Goal: Information Seeking & Learning: Learn about a topic

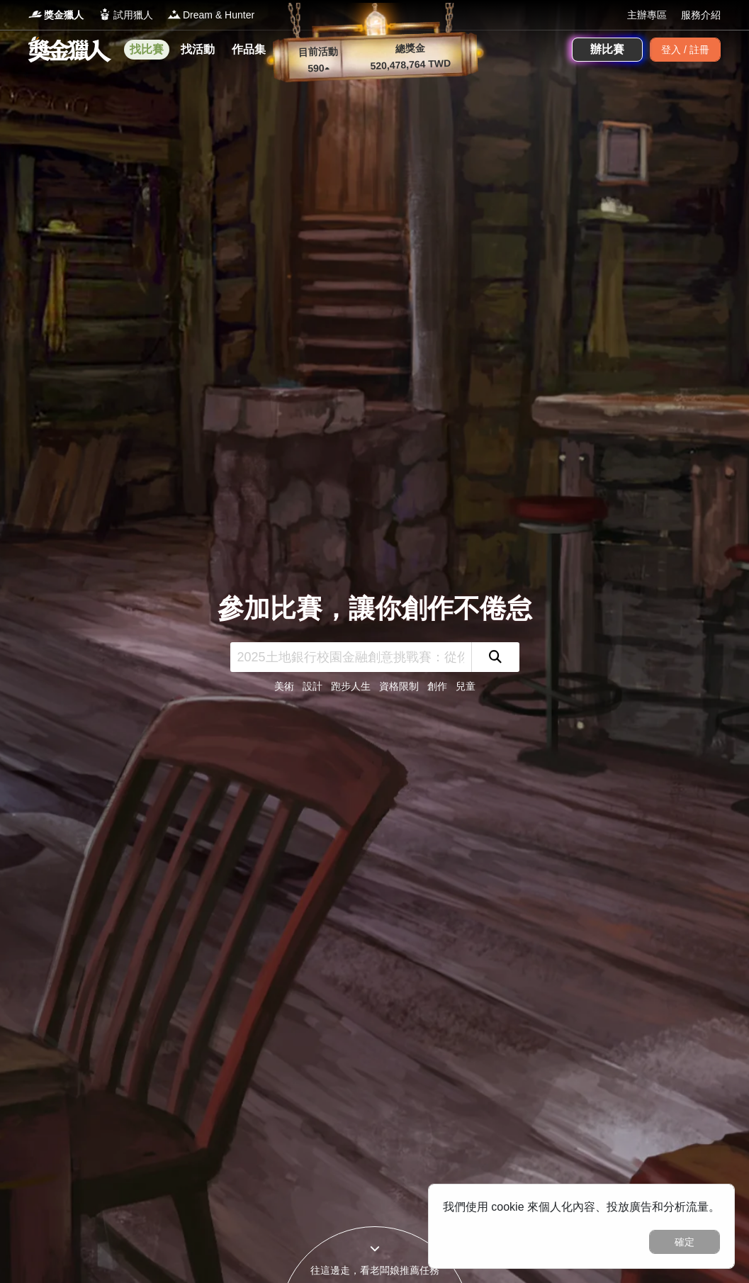
click at [139, 48] on link "找比賽" at bounding box center [146, 50] width 45 height 20
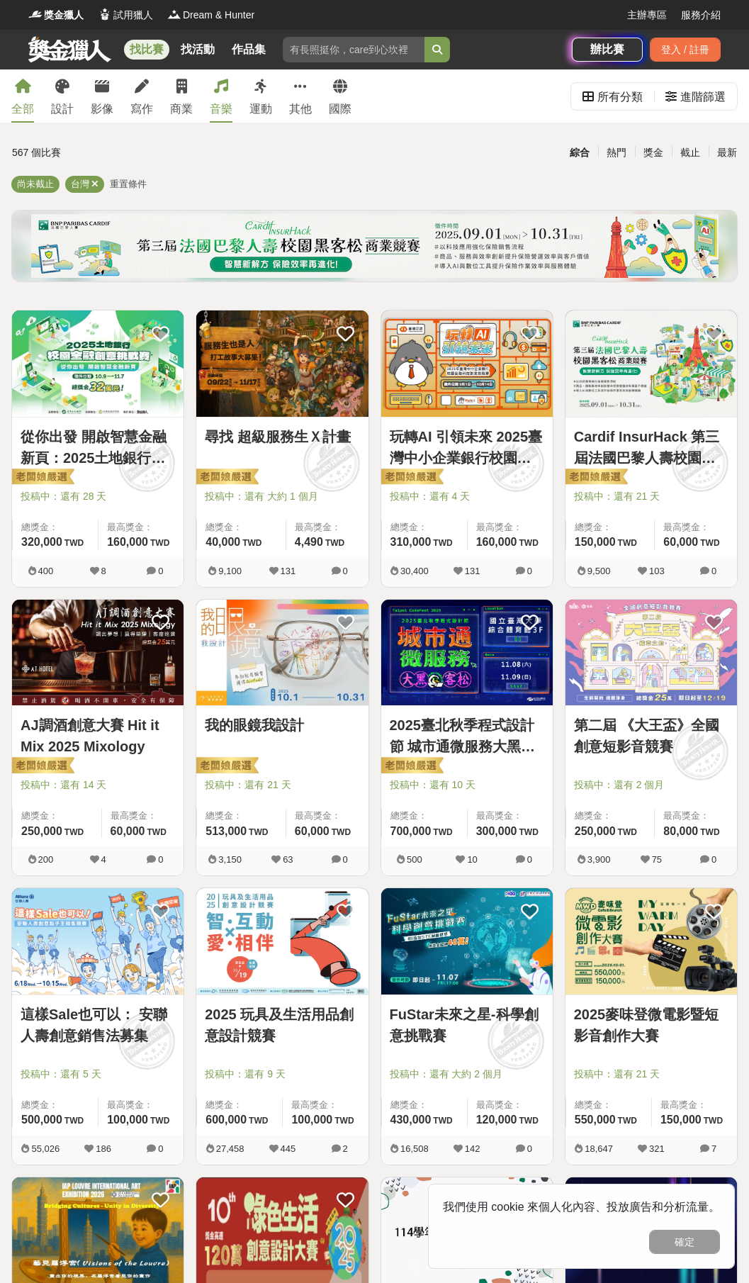
click at [223, 102] on div "音樂" at bounding box center [221, 109] width 23 height 17
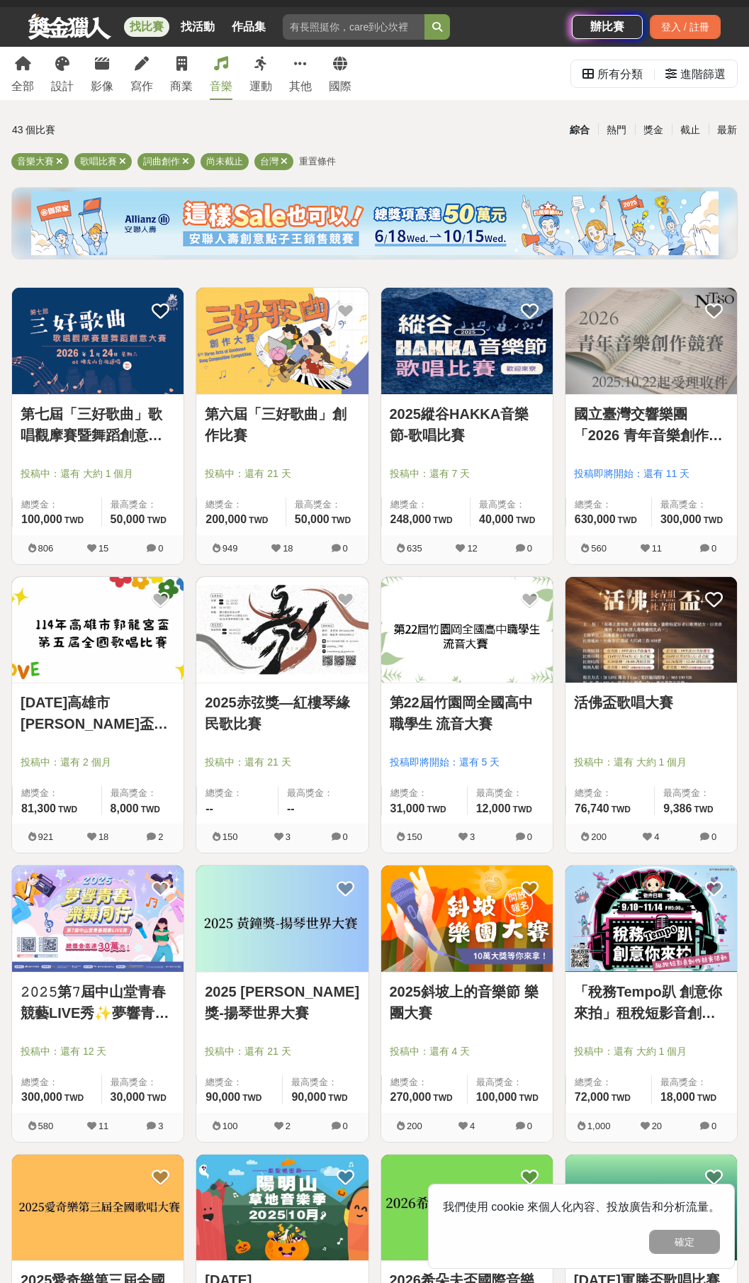
scroll to position [71, 0]
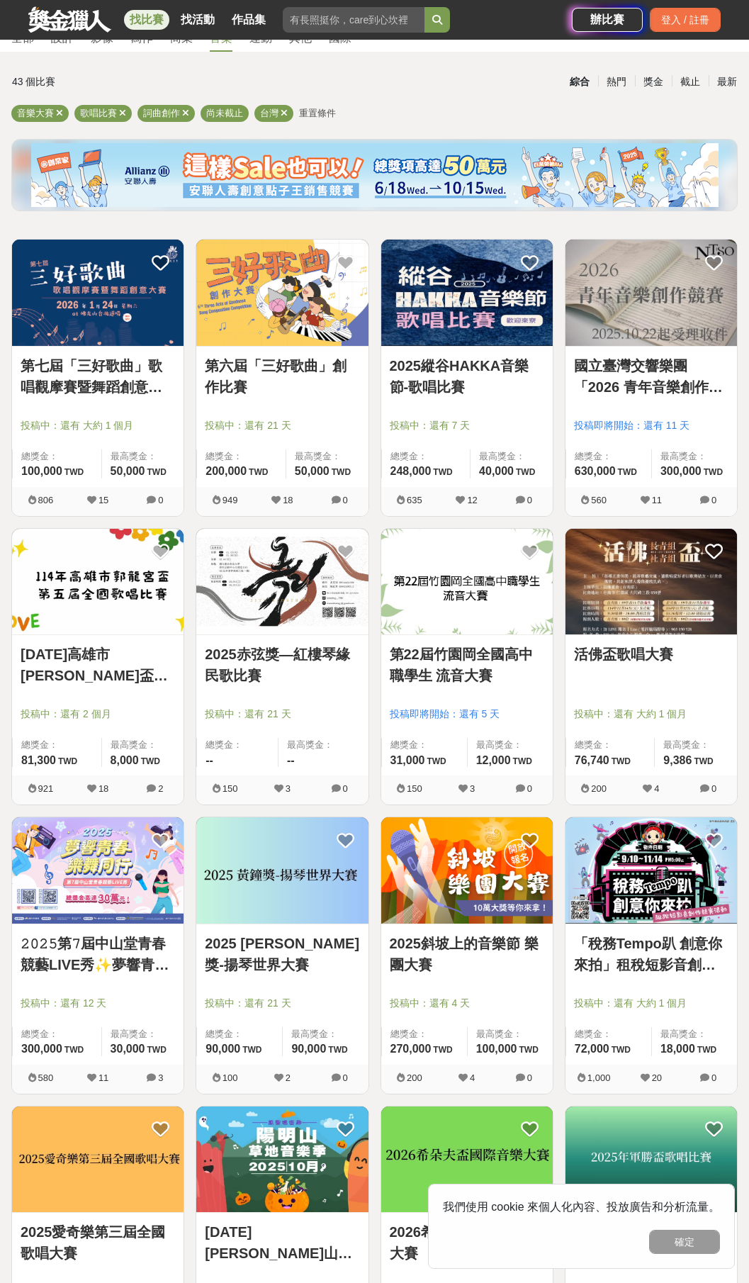
click at [634, 634] on img at bounding box center [652, 582] width 172 height 106
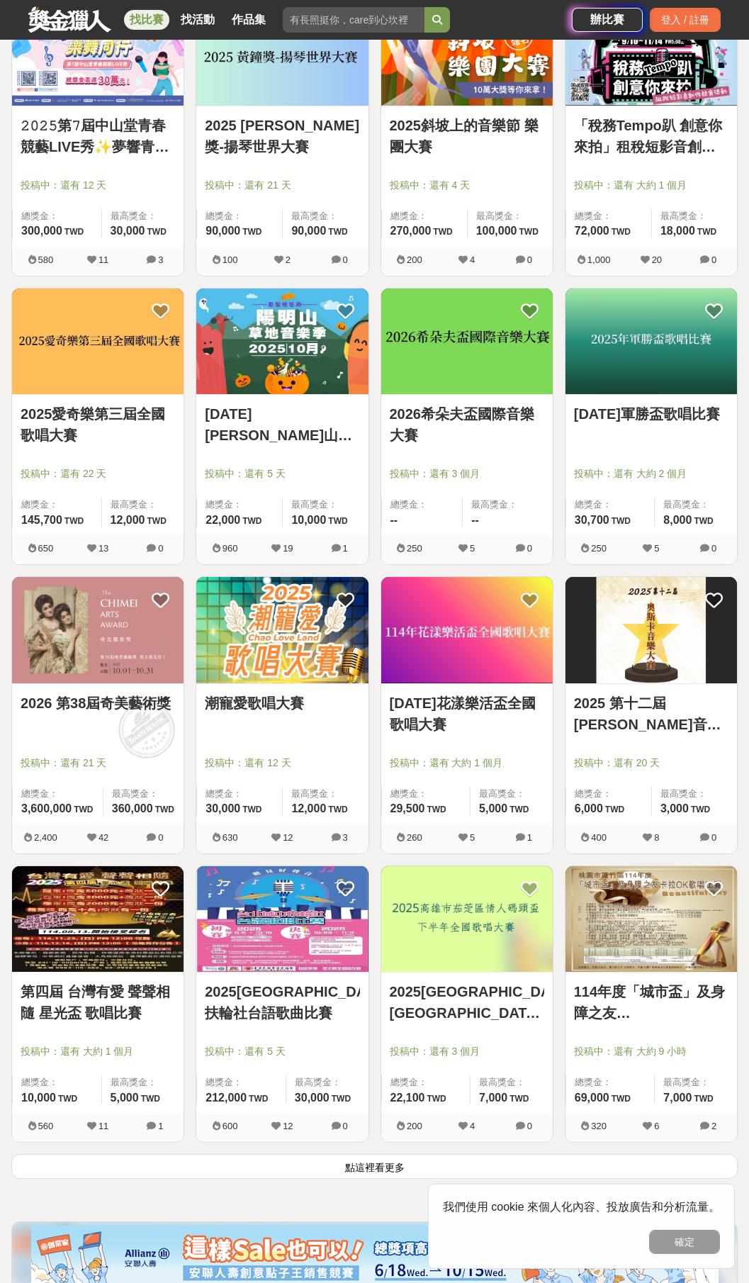
scroll to position [1063, 0]
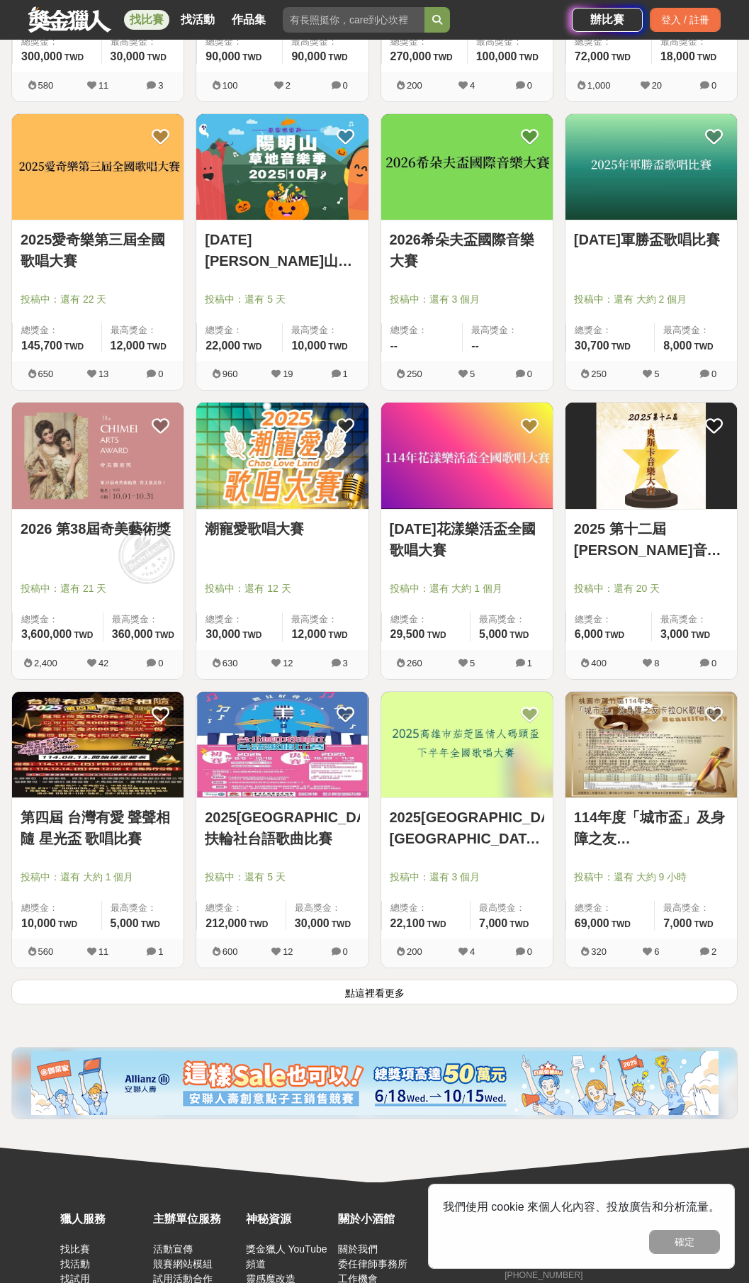
click at [466, 1002] on button "點這裡看更多" at bounding box center [374, 992] width 727 height 25
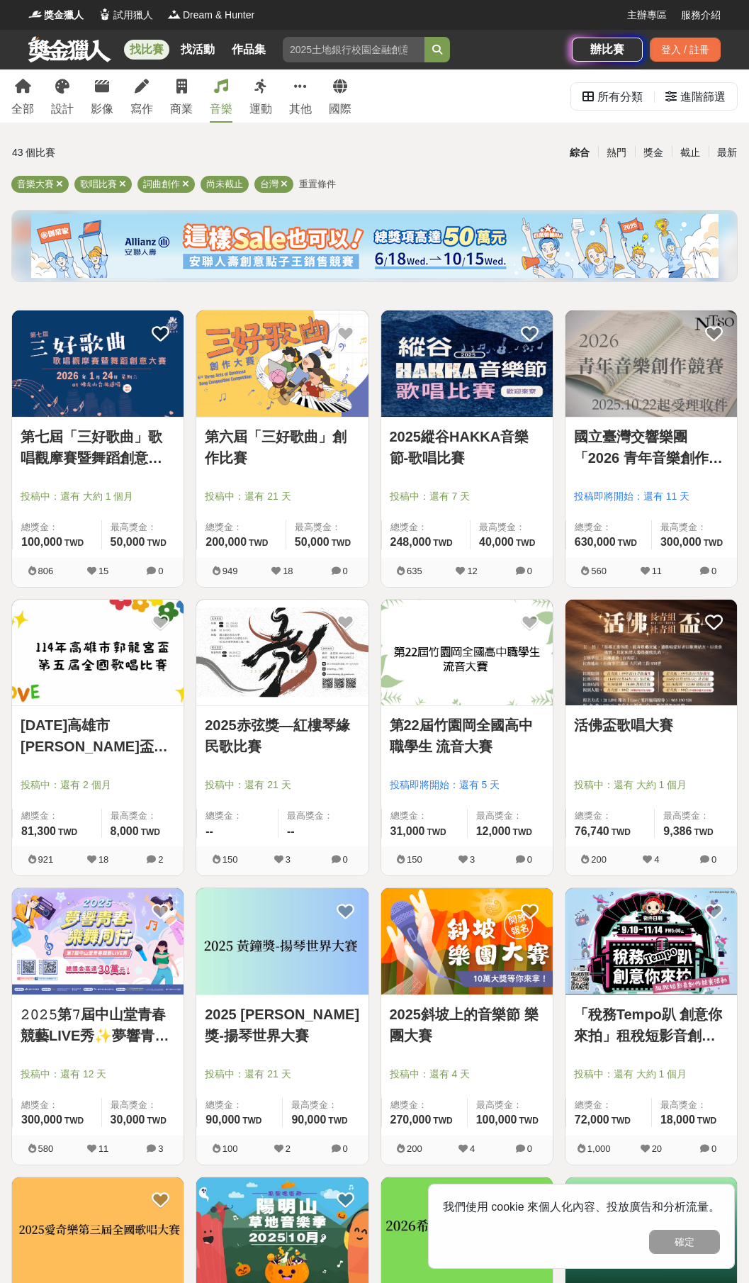
click at [131, 941] on img at bounding box center [98, 941] width 172 height 106
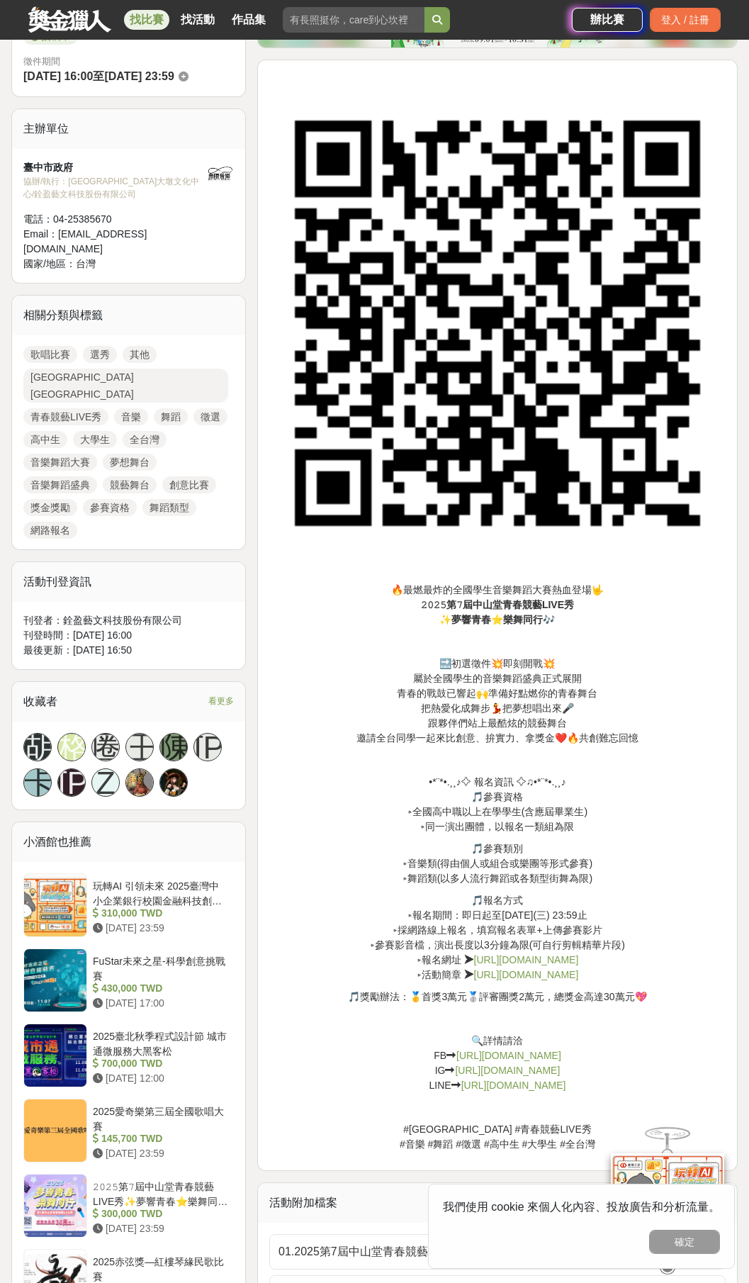
scroll to position [425, 0]
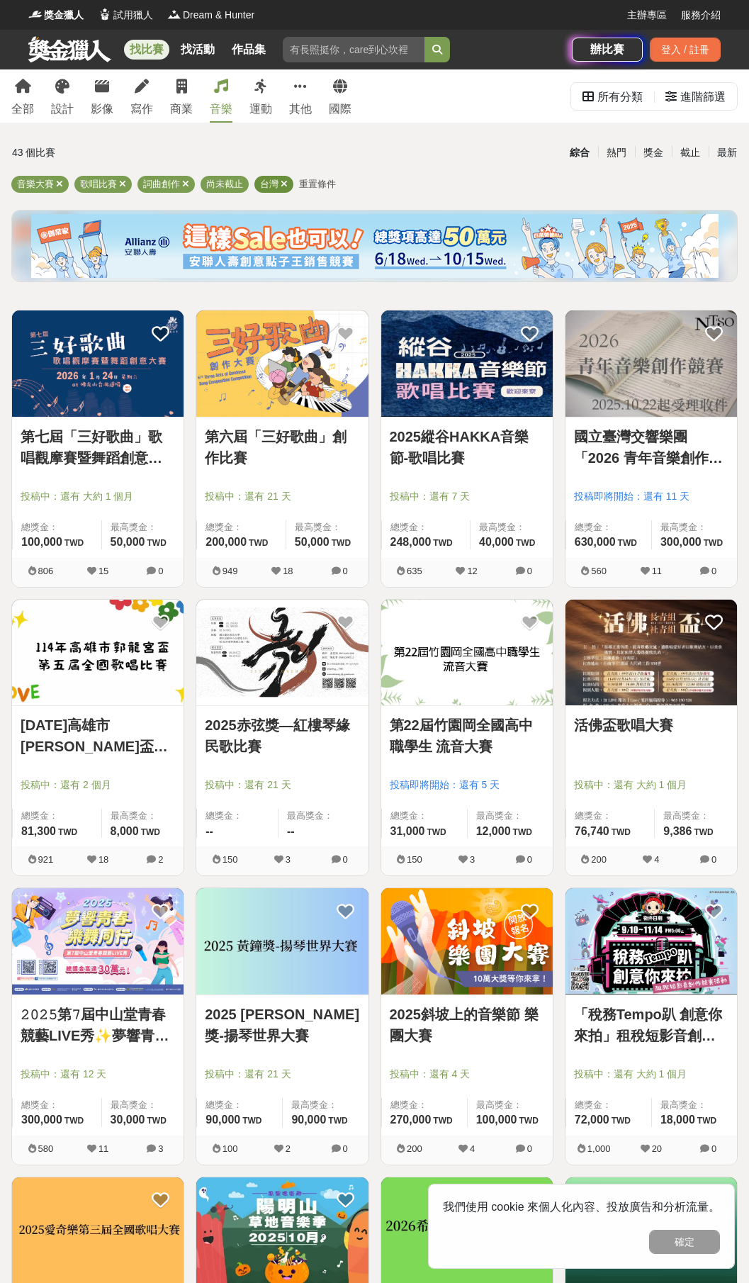
click at [283, 180] on icon at bounding box center [284, 183] width 7 height 9
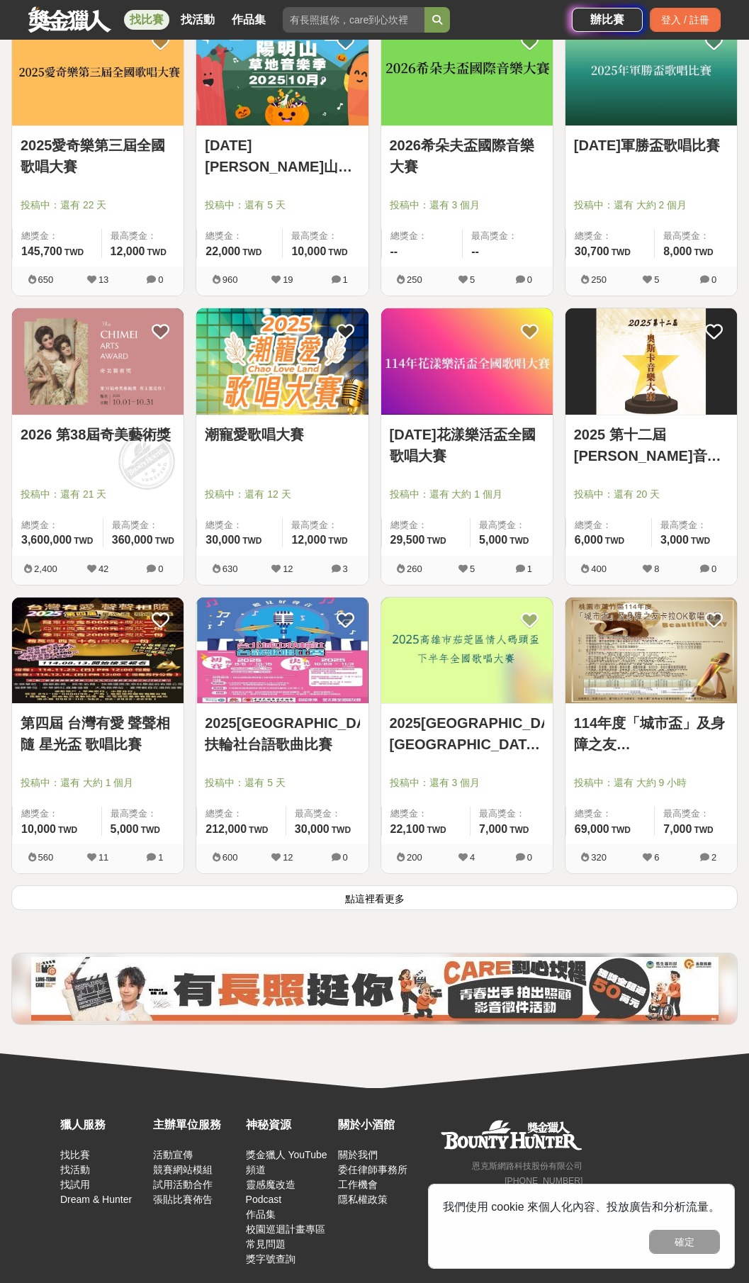
scroll to position [1161, 0]
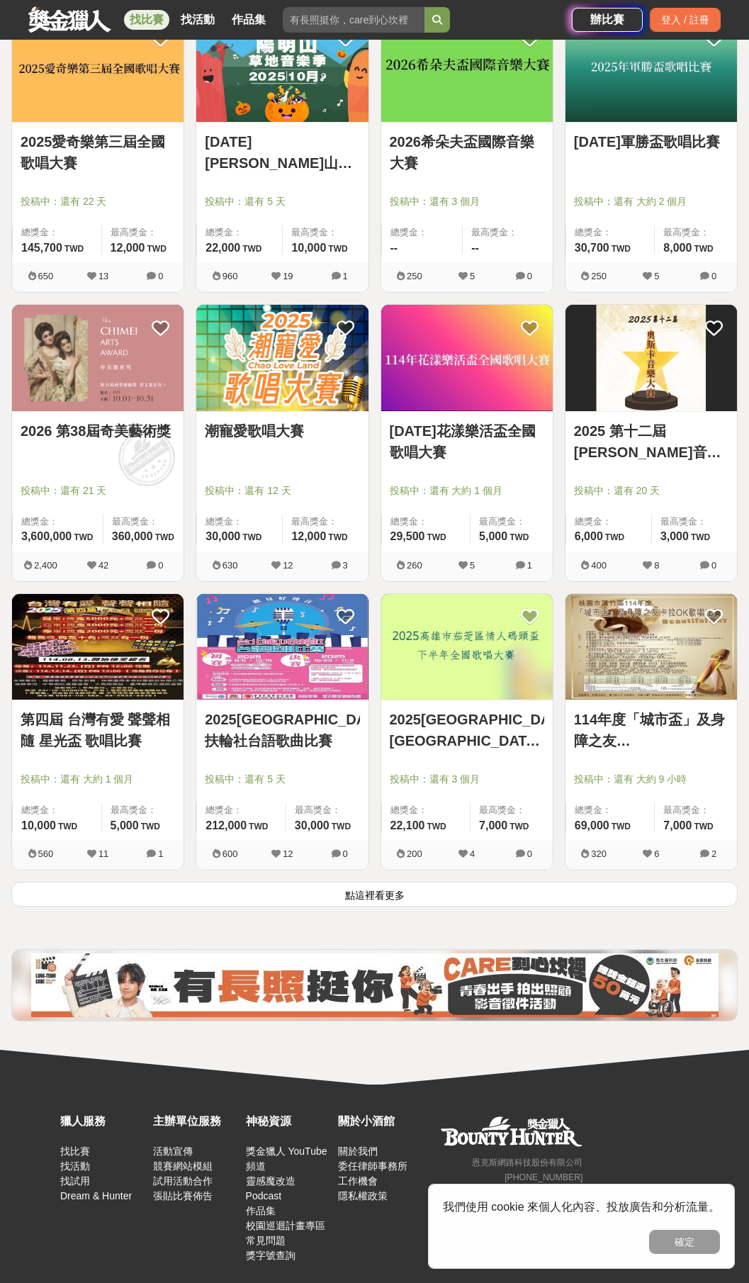
click at [422, 898] on button "點這裡看更多" at bounding box center [374, 894] width 727 height 25
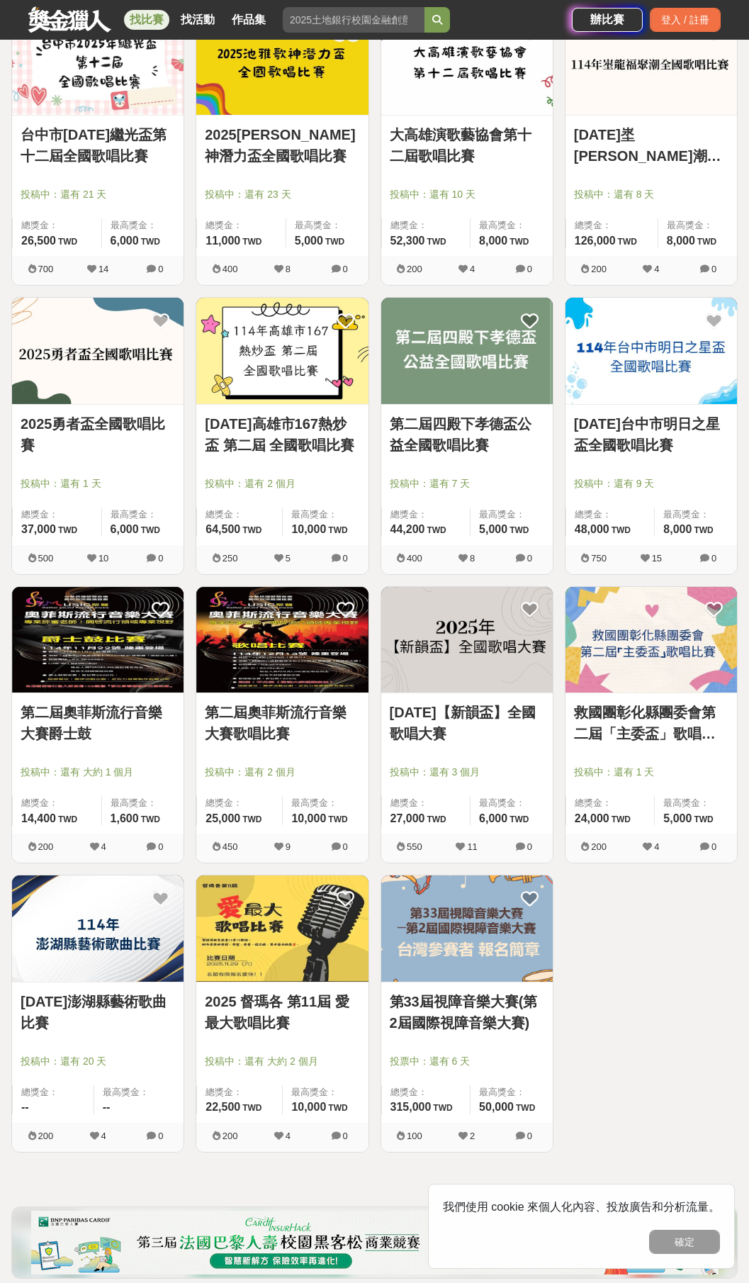
scroll to position [2366, 0]
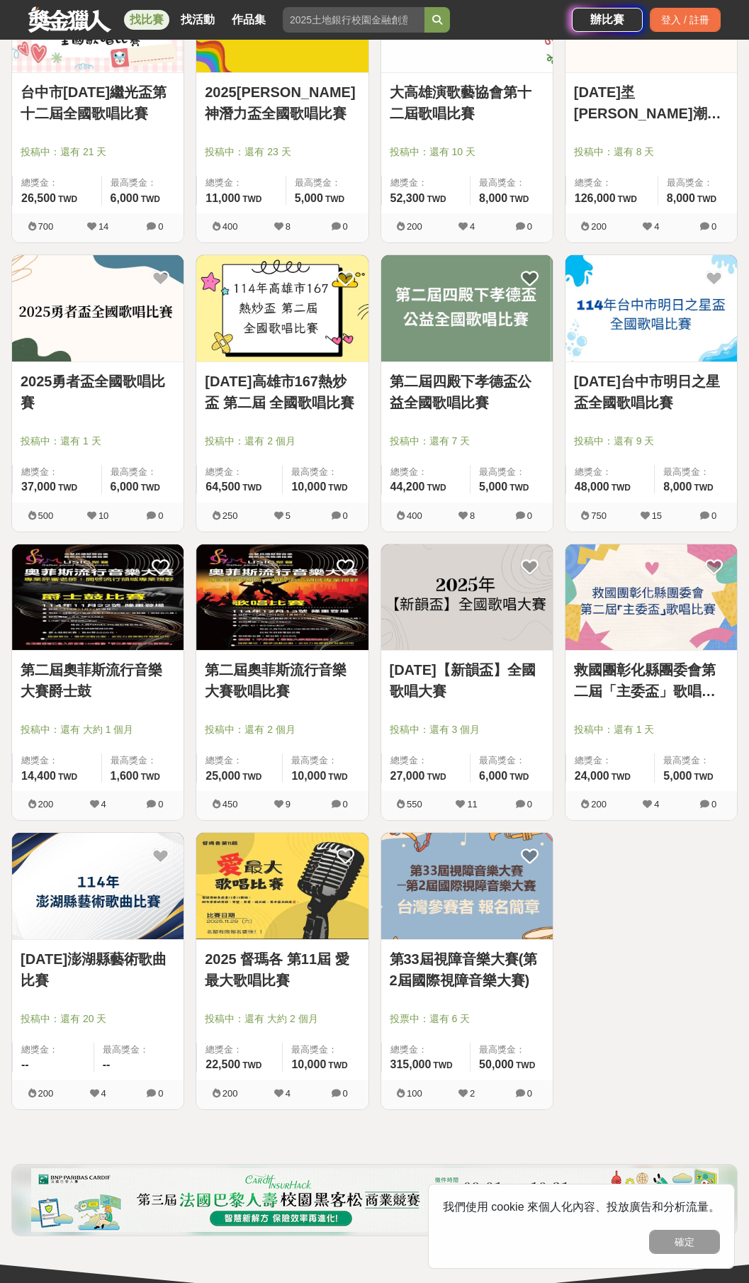
click at [237, 693] on link "第二屆奧菲斯流行音樂大賽歌唱比賽" at bounding box center [282, 680] width 155 height 43
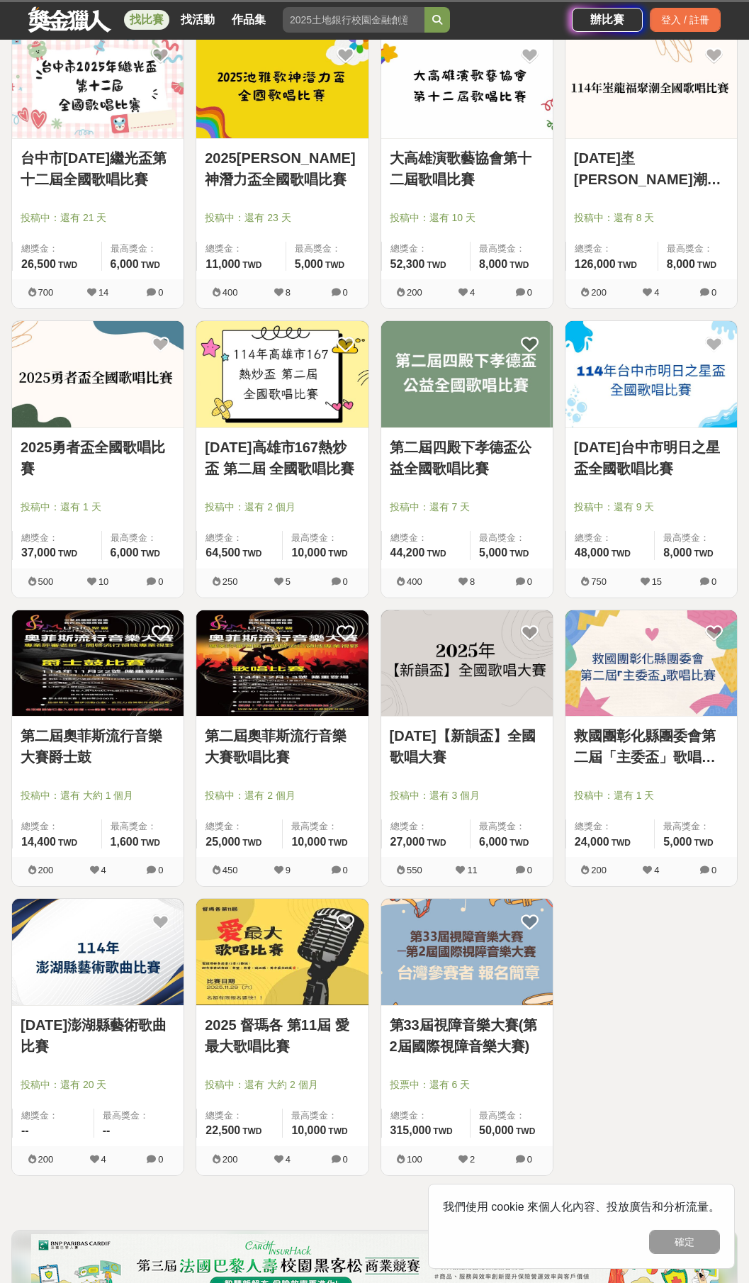
scroll to position [2366, 0]
